Goal: Task Accomplishment & Management: Manage account settings

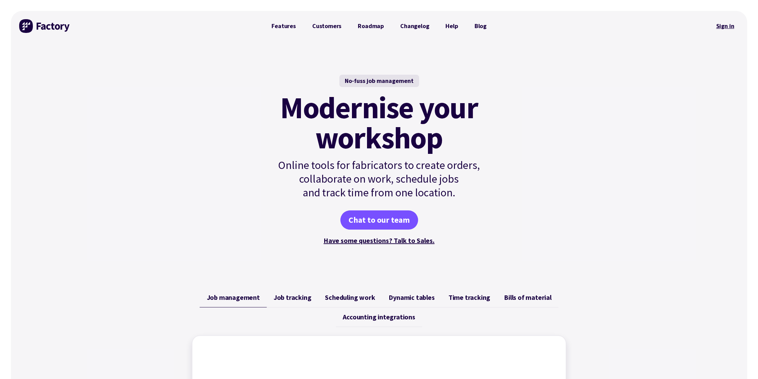
click at [729, 21] on link "Sign in" at bounding box center [725, 26] width 28 height 16
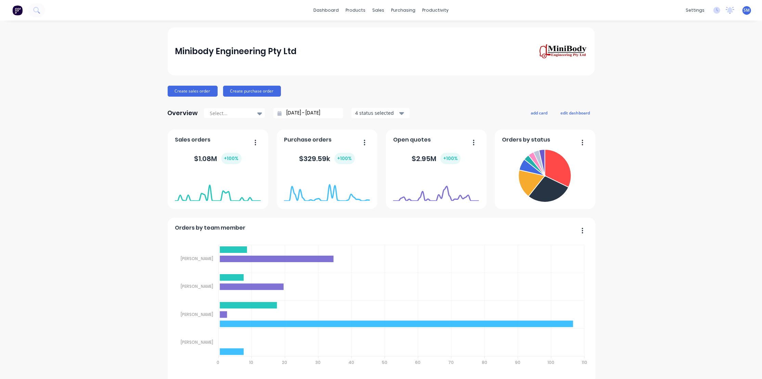
click at [400, 33] on div "Sales Orders" at bounding box center [401, 33] width 28 height 6
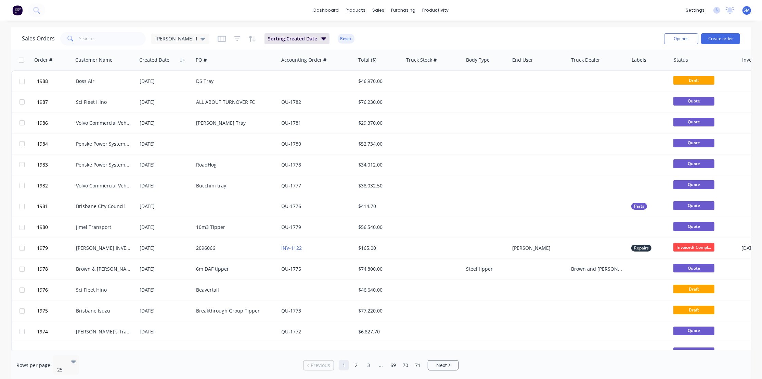
click at [416, 44] on div "Sales Orders steve 1 Sorting: Created Date Reset" at bounding box center [340, 38] width 637 height 17
click at [558, 14] on div "dashboard products sales purchasing productivity dashboard products Product Cat…" at bounding box center [381, 10] width 762 height 21
click at [513, 36] on div "Sales Orders steve 1 Sorting: Created Date Reset" at bounding box center [340, 38] width 637 height 17
